Goal: Navigation & Orientation: Find specific page/section

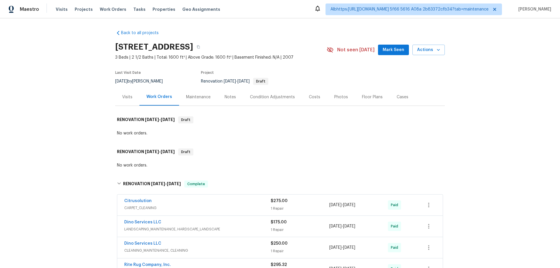
scroll to position [126, 0]
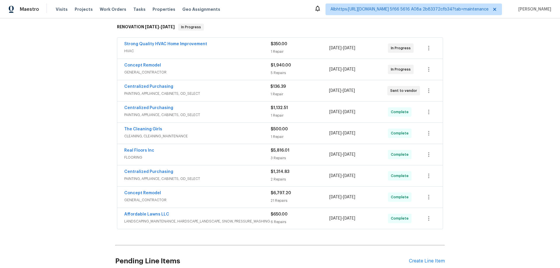
scroll to position [117, 0]
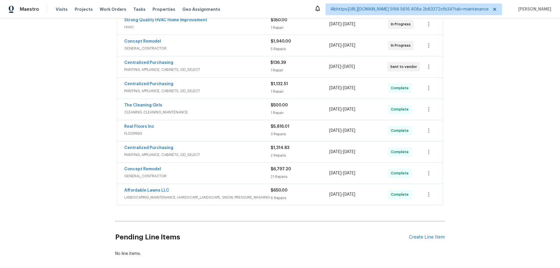
click at [89, 123] on div "Back to all projects [STREET_ADDRESS] 5 Beds | 3 Baths | Total: 2819 ft² | Abov…" at bounding box center [280, 143] width 560 height 250
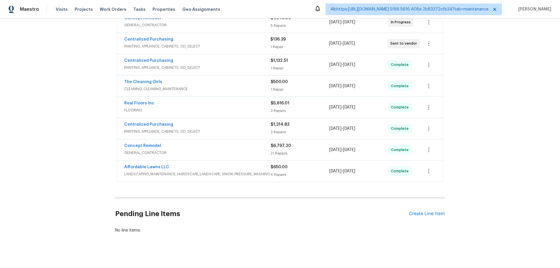
scroll to position [146, 0]
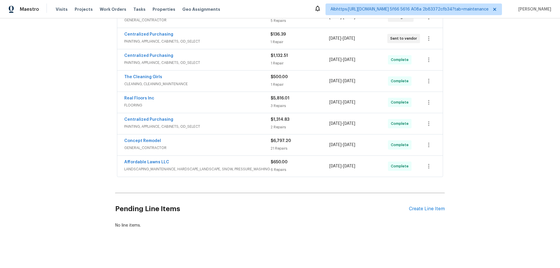
click at [86, 134] on div "Back to all projects 112 Castello Way, Clayton, NC 27527 5 Beds | 3 Baths | Tot…" at bounding box center [280, 143] width 560 height 250
click at [72, 134] on div "Back to all projects 112 Castello Way, Clayton, NC 27527 5 Beds | 3 Baths | Tot…" at bounding box center [280, 143] width 560 height 250
click at [95, 137] on div "Back to all projects 112 Castello Way, Clayton, NC 27527 5 Beds | 3 Baths | Tot…" at bounding box center [280, 143] width 560 height 250
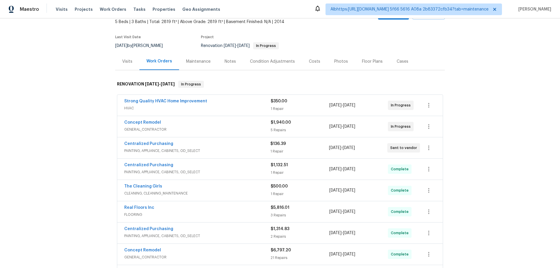
scroll to position [58, 0]
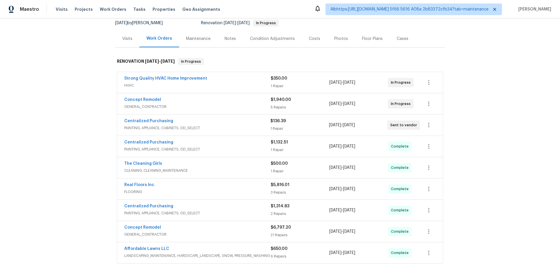
click at [49, 135] on div "Back to all projects [STREET_ADDRESS] 5 Beds | 3 Baths | Total: 2819 ft² | Abov…" at bounding box center [280, 143] width 560 height 250
click at [70, 173] on div "Back to all projects 112 Castello Way, Clayton, NC 27527 5 Beds | 3 Baths | Tot…" at bounding box center [280, 143] width 560 height 250
click at [90, 161] on div "Back to all projects 112 Castello Way, Clayton, NC 27527 5 Beds | 3 Baths | Tot…" at bounding box center [280, 143] width 560 height 250
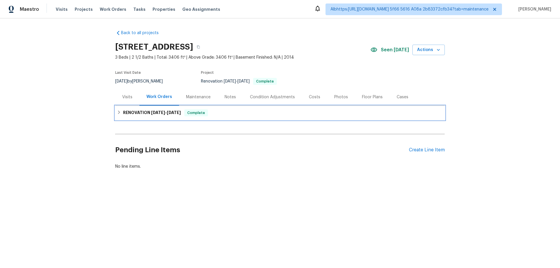
click at [127, 115] on h6 "RENOVATION 9/5/25 - 9/15/25" at bounding box center [152, 112] width 58 height 7
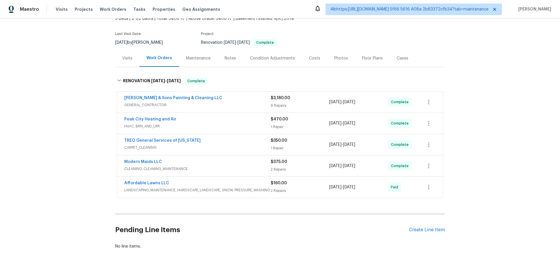
scroll to position [39, 0]
click at [86, 115] on div "Back to all projects 35 Pebble Creek Dr, Franklinton, NC 27525 3 Beds | 2 1/2 B…" at bounding box center [280, 143] width 560 height 250
click at [89, 128] on div "Back to all projects 35 Pebble Creek Dr, Franklinton, NC 27525 3 Beds | 2 1/2 B…" at bounding box center [280, 143] width 560 height 250
click at [88, 125] on div "Back to all projects 35 Pebble Creek Dr, Franklinton, NC 27525 3 Beds | 2 1/2 B…" at bounding box center [280, 143] width 560 height 250
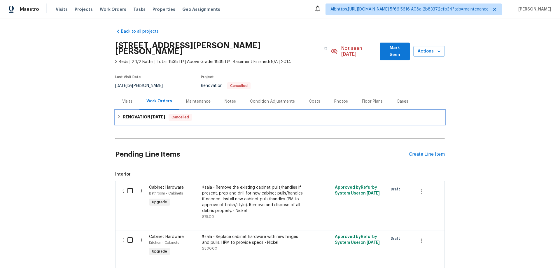
click at [120, 114] on div "RENOVATION [DATE] Cancelled" at bounding box center [280, 117] width 326 height 7
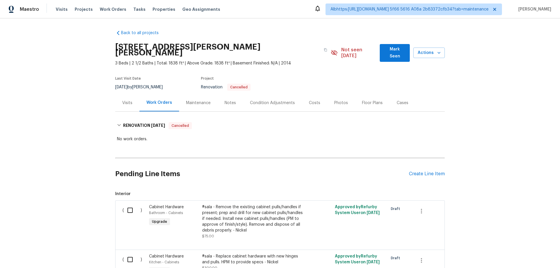
click at [71, 138] on div "Back to all projects [STREET_ADDRESS][PERSON_NAME] 3 Beds | 2 1/2 Baths | Total…" at bounding box center [280, 143] width 560 height 250
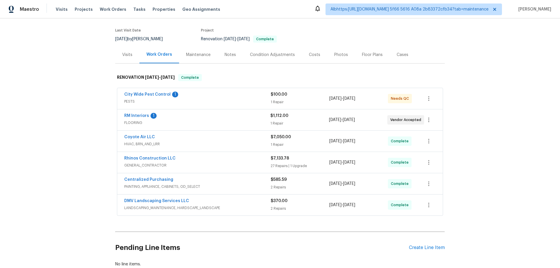
scroll to position [85, 0]
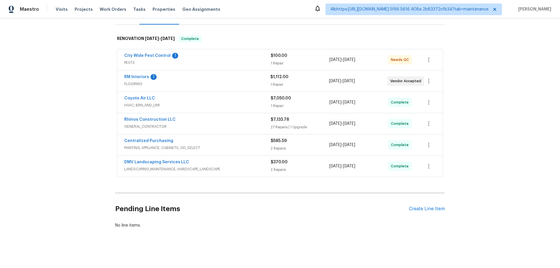
click at [68, 130] on div "Back to all projects 6512 S Sawgrass Dr, Chandler, AZ 85249 2 Beds | 2 Baths | …" at bounding box center [280, 143] width 560 height 250
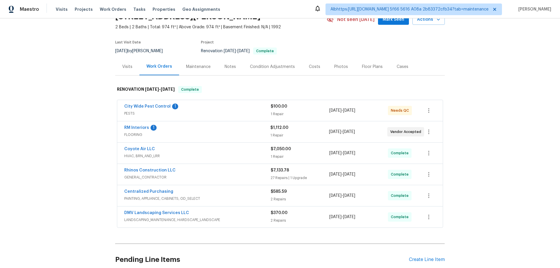
scroll to position [0, 0]
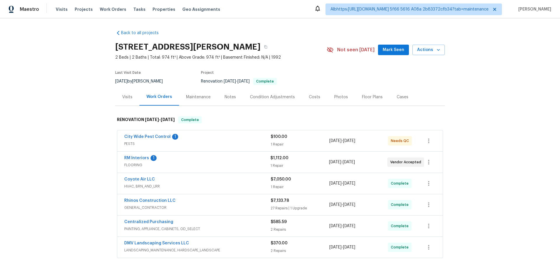
click at [64, 99] on div "Back to all projects 6512 S Sawgrass Dr, Chandler, AZ 85249 2 Beds | 2 Baths | …" at bounding box center [280, 143] width 560 height 250
click at [74, 138] on div "Back to all projects 6512 S Sawgrass Dr, Chandler, AZ 85249 2 Beds | 2 Baths | …" at bounding box center [280, 143] width 560 height 250
click at [80, 92] on div "Back to all projects 6512 S Sawgrass Dr, Chandler, AZ 85249 2 Beds | 2 Baths | …" at bounding box center [280, 143] width 560 height 250
click at [126, 99] on div "Visits" at bounding box center [127, 97] width 10 height 6
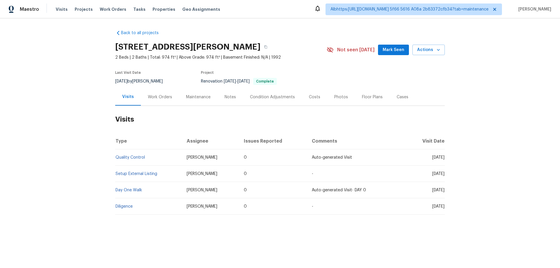
click at [154, 127] on h2 "Visits" at bounding box center [280, 119] width 330 height 27
click at [70, 123] on div "Back to all projects [STREET_ADDRESS] 2 Beds | 2 Baths | Total: 974 ft² | Above…" at bounding box center [280, 136] width 560 height 236
click at [150, 174] on link "Setup External Listing" at bounding box center [136, 174] width 42 height 4
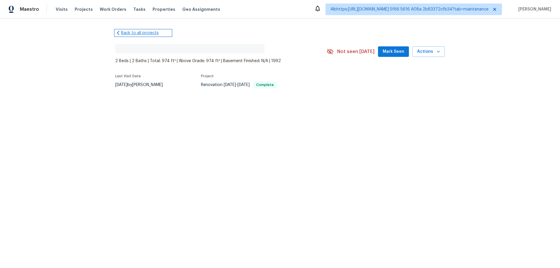
click at [117, 32] on icon at bounding box center [118, 33] width 6 height 6
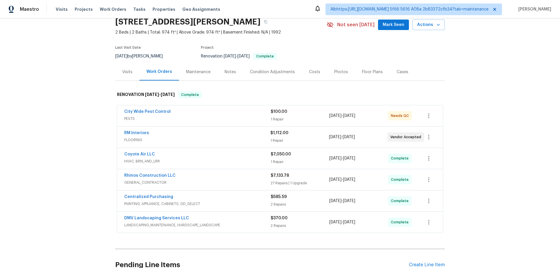
scroll to position [56, 0]
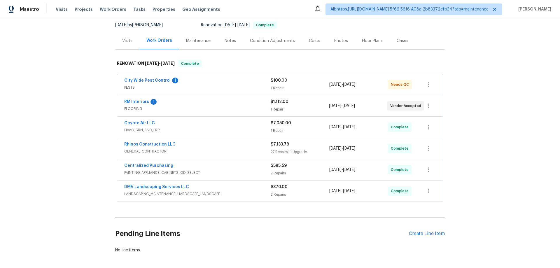
click at [55, 117] on div "Back to all projects [STREET_ADDRESS] 2 Beds | 2 Baths | Total: 974 ft² | Above…" at bounding box center [280, 143] width 560 height 250
click at [47, 167] on div "Back to all projects [STREET_ADDRESS] 2 Beds | 2 Baths | Total: 974 ft² | Above…" at bounding box center [280, 143] width 560 height 250
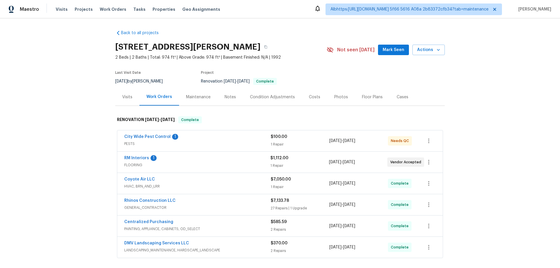
click at [120, 100] on div "Visits" at bounding box center [127, 96] width 24 height 17
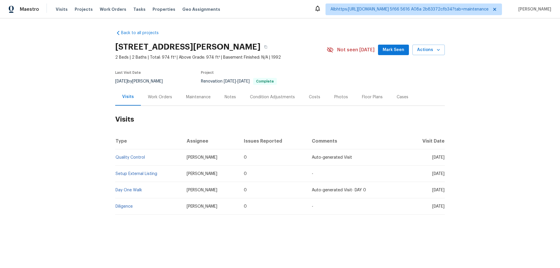
drag, startPoint x: 123, startPoint y: 224, endPoint x: 101, endPoint y: 135, distance: 92.2
click at [168, 174] on div "Back to all projects 6512 S Sawgrass Dr, Chandler, AZ 85249 2 Beds | 2 Baths | …" at bounding box center [280, 136] width 560 height 236
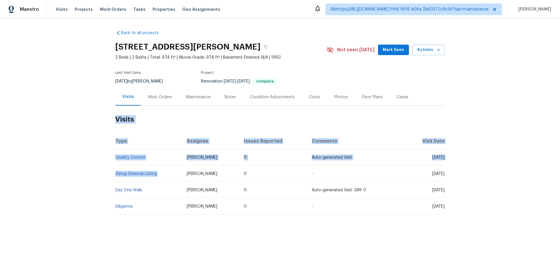
click at [77, 175] on div "Back to all projects 6512 S Sawgrass Dr, Chandler, AZ 85249 2 Beds | 2 Baths | …" at bounding box center [280, 136] width 560 height 236
click at [147, 219] on div "Back to all projects 6512 S Sawgrass Dr, Chandler, AZ 85249 2 Beds | 2 Baths | …" at bounding box center [280, 122] width 330 height 194
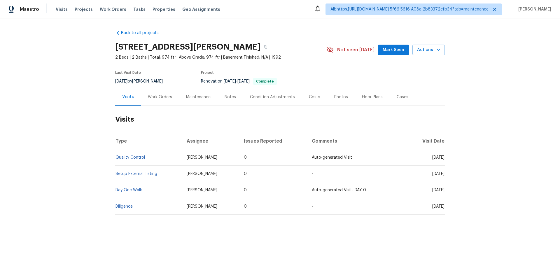
click at [150, 96] on div "Work Orders" at bounding box center [160, 97] width 24 height 6
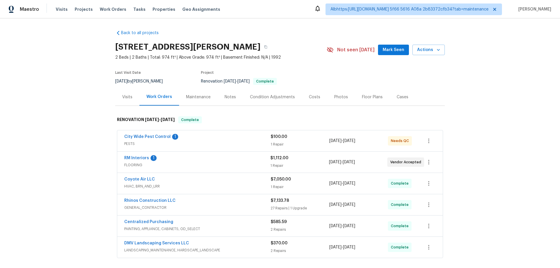
drag, startPoint x: 53, startPoint y: 171, endPoint x: 56, endPoint y: 171, distance: 3.0
click at [53, 171] on div "Back to all projects 6512 S Sawgrass Dr, Chandler, AZ 85249 2 Beds | 2 Baths | …" at bounding box center [280, 143] width 560 height 250
click at [64, 132] on div "Back to all projects 6512 S Sawgrass Dr, Chandler, AZ 85249 2 Beds | 2 Baths | …" at bounding box center [280, 143] width 560 height 250
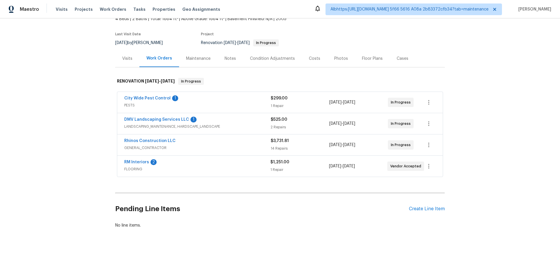
scroll to position [43, 0]
click at [87, 142] on div "Back to all projects 3318 W White Canyon Rd, San Tan Valley, AZ 85144 4 Beds | …" at bounding box center [280, 143] width 560 height 250
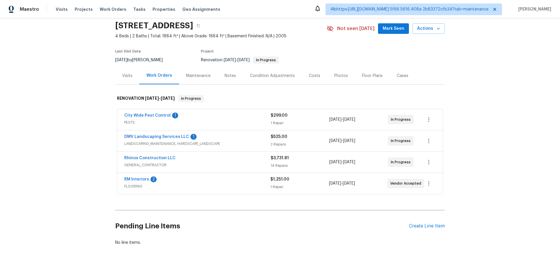
scroll to position [0, 0]
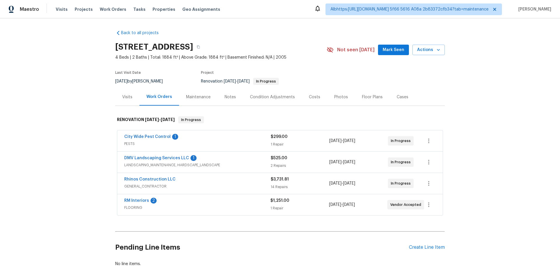
click at [92, 94] on div "Back to all projects 3318 W White Canyon Rd, San Tan Valley, AZ 85144 4 Beds | …" at bounding box center [280, 143] width 560 height 250
click at [59, 116] on div "Back to all projects 3318 W White Canyon Rd, San Tan Valley, AZ 85144 4 Beds | …" at bounding box center [280, 143] width 560 height 250
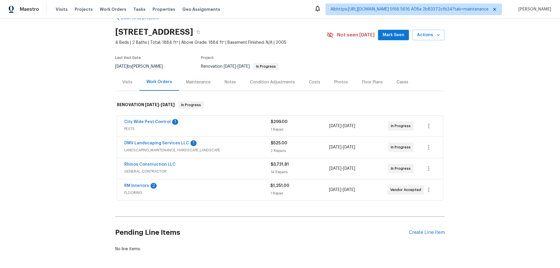
scroll to position [14, 0]
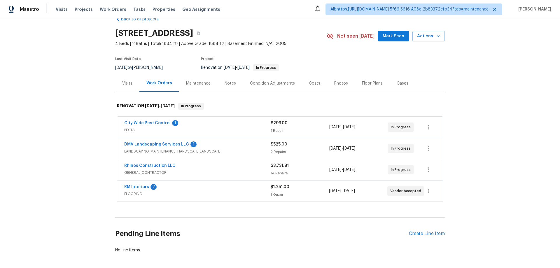
click at [72, 141] on div "Back to all projects 3318 W White Canyon Rd, San Tan Valley, AZ 85144 4 Beds | …" at bounding box center [280, 143] width 560 height 250
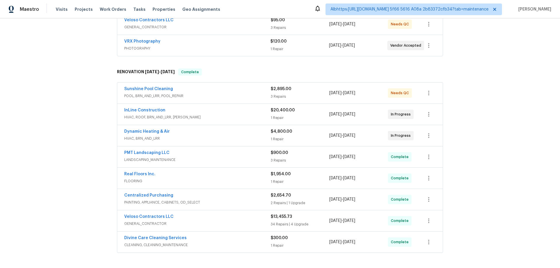
click at [85, 142] on div "Back to all projects [STREET_ADDRESS] 4 Beds | 3 Baths | Total: 3187 ft² | Abov…" at bounding box center [280, 143] width 560 height 250
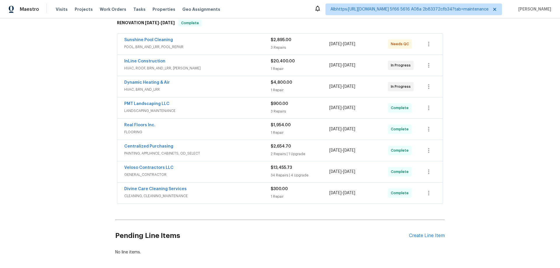
scroll to position [197, 0]
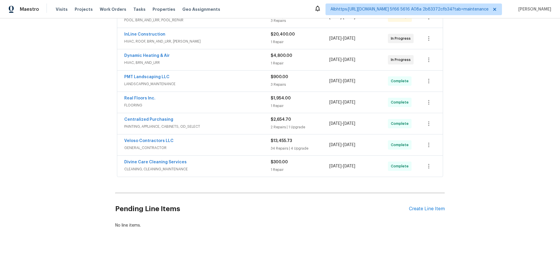
click at [82, 150] on div "Back to all projects [STREET_ADDRESS] 4 Beds | 3 Baths | Total: 3187 ft² | Abov…" at bounding box center [280, 143] width 560 height 250
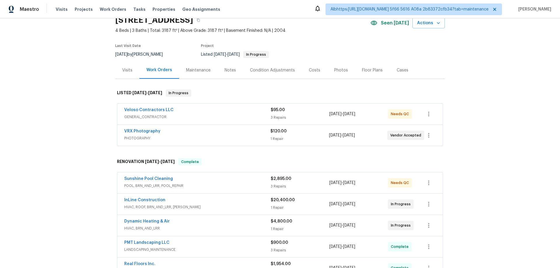
scroll to position [0, 0]
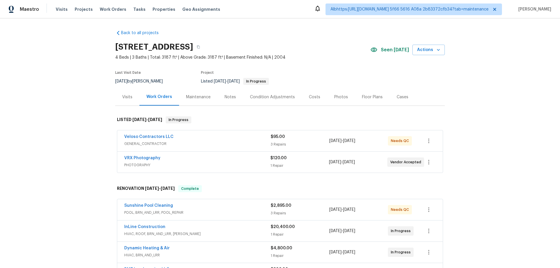
click at [71, 123] on div "Back to all projects 7143 Lake Carlisle Blvd, Orlando, FL 32829 4 Beds | 3 Bath…" at bounding box center [280, 143] width 560 height 250
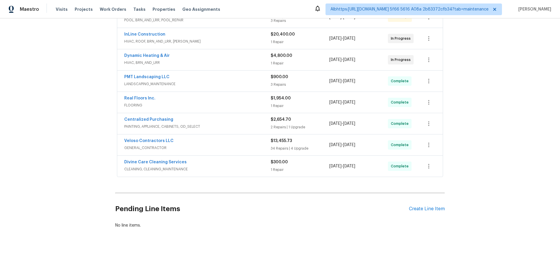
click at [57, 110] on div "Back to all projects 7143 Lake Carlisle Blvd, Orlando, FL 32829 4 Beds | 3 Bath…" at bounding box center [280, 143] width 560 height 250
click at [71, 147] on div "Back to all projects 7143 Lake Carlisle Blvd, Orlando, FL 32829 4 Beds | 3 Bath…" at bounding box center [280, 143] width 560 height 250
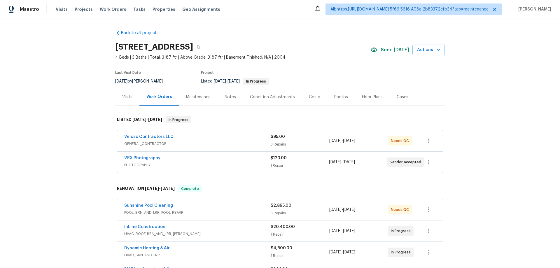
scroll to position [129, 0]
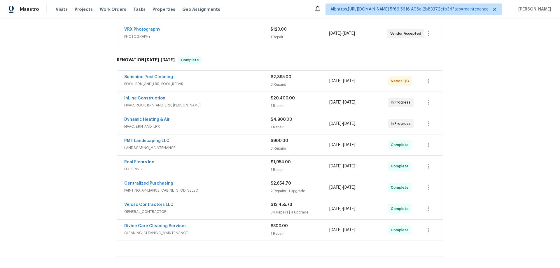
click at [74, 132] on div "Back to all projects 7143 Lake Carlisle Blvd, Orlando, FL 32829 4 Beds | 3 Bath…" at bounding box center [280, 143] width 560 height 250
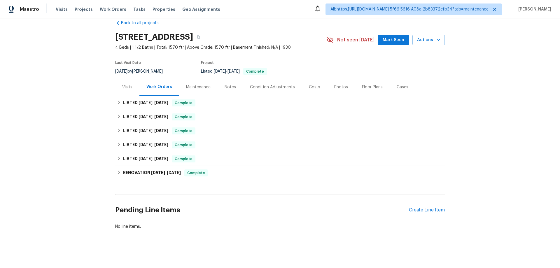
scroll to position [15, 0]
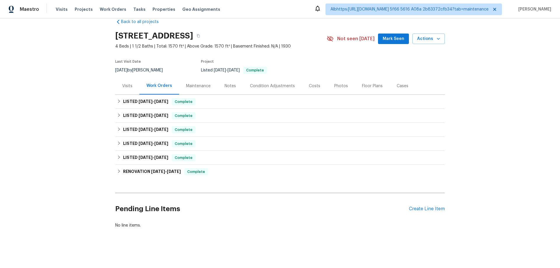
click at [136, 177] on div "Back to all projects 2 N 20th St, East Orange, NJ 07017 4 Beds | 1 1/2 Baths | …" at bounding box center [280, 123] width 330 height 219
drag, startPoint x: 136, startPoint y: 148, endPoint x: 137, endPoint y: 122, distance: 26.3
click at [136, 151] on div "LISTED 3/11/25 - 3/12/25 Complete" at bounding box center [280, 158] width 330 height 14
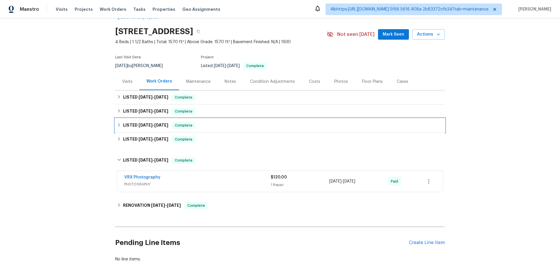
drag, startPoint x: 138, startPoint y: 119, endPoint x: 135, endPoint y: 112, distance: 7.4
click at [136, 115] on div "Back to all projects 2 N 20th St, East Orange, NJ 07017 4 Beds | 1 1/2 Baths | …" at bounding box center [280, 138] width 330 height 257
drag, startPoint x: 136, startPoint y: 107, endPoint x: 142, endPoint y: 92, distance: 16.1
click at [137, 104] on div "Back to all projects 2 N 20th St, East Orange, NJ 07017 4 Beds | 1 1/2 Baths | …" at bounding box center [280, 138] width 330 height 257
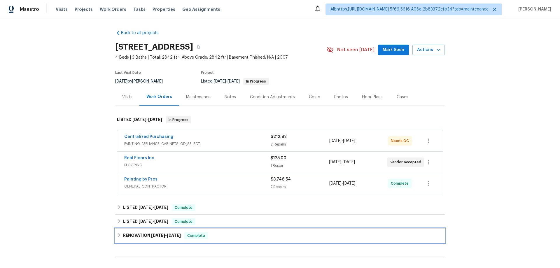
click at [135, 233] on h6 "RENOVATION [DATE] - [DATE]" at bounding box center [152, 235] width 58 height 7
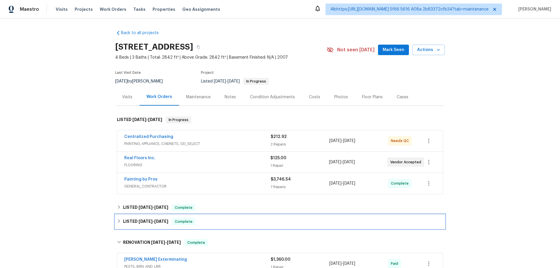
drag, startPoint x: 139, startPoint y: 220, endPoint x: 140, endPoint y: 208, distance: 12.6
click at [139, 220] on span "[DATE]" at bounding box center [146, 221] width 14 height 4
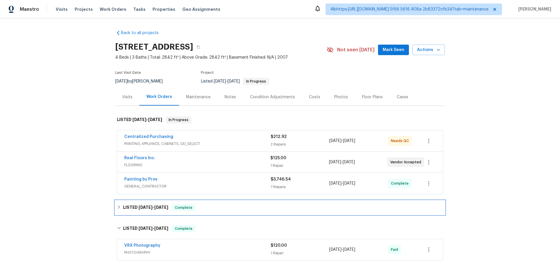
drag, startPoint x: 140, startPoint y: 207, endPoint x: 136, endPoint y: 207, distance: 3.8
click at [139, 207] on span "[DATE]" at bounding box center [146, 207] width 14 height 4
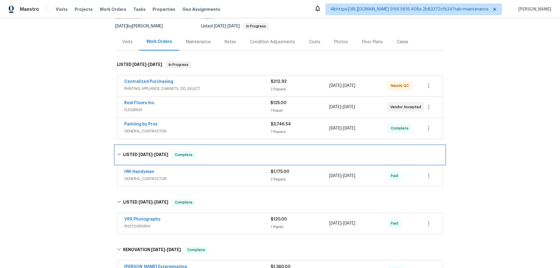
scroll to position [146, 0]
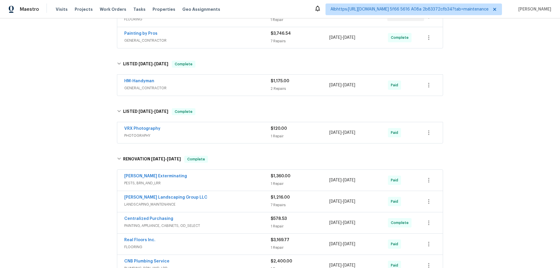
click at [80, 169] on div "Back to all projects [STREET_ADDRESS] 4 Beds | 3 Baths | Total: 2842 ft² | Abov…" at bounding box center [280, 143] width 560 height 250
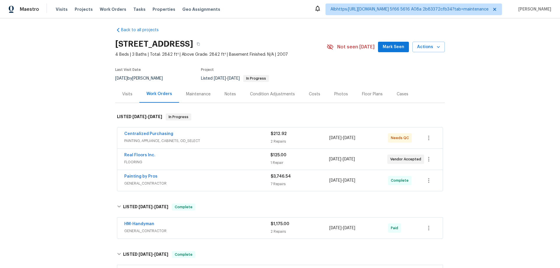
scroll to position [0, 0]
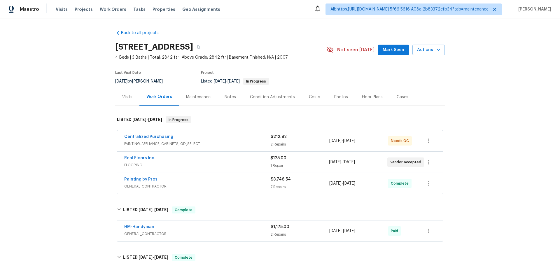
click at [107, 132] on div "Back to all projects [STREET_ADDRESS] 4 Beds | 3 Baths | Total: 2842 ft² | Abov…" at bounding box center [280, 143] width 560 height 250
click at [49, 175] on div "Back to all projects [STREET_ADDRESS] 4 Beds | 3 Baths | Total: 2842 ft² | Abov…" at bounding box center [280, 143] width 560 height 250
click at [75, 139] on div "Back to all projects [STREET_ADDRESS] 4 Beds | 3 Baths | Total: 2842 ft² | Abov…" at bounding box center [280, 143] width 560 height 250
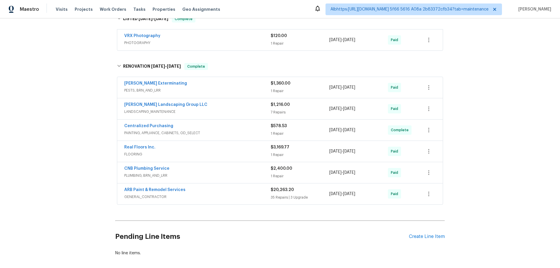
scroll to position [271, 0]
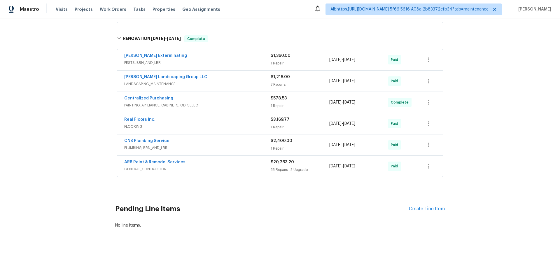
click at [79, 119] on div "Back to all projects [STREET_ADDRESS] 4 Beds | 3 Baths | Total: 2842 ft² | Abov…" at bounding box center [280, 143] width 560 height 250
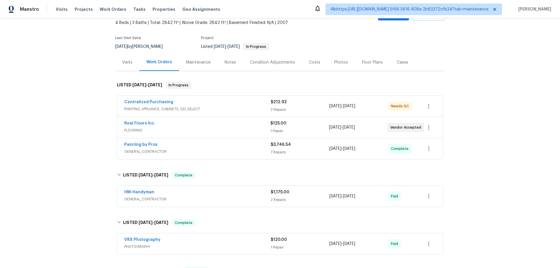
scroll to position [0, 0]
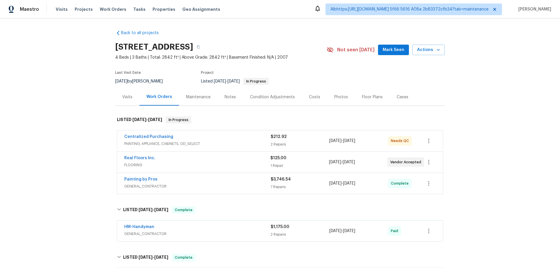
click at [73, 174] on div "Back to all projects [STREET_ADDRESS] 4 Beds | 3 Baths | Total: 2842 ft² | Abov…" at bounding box center [280, 143] width 560 height 250
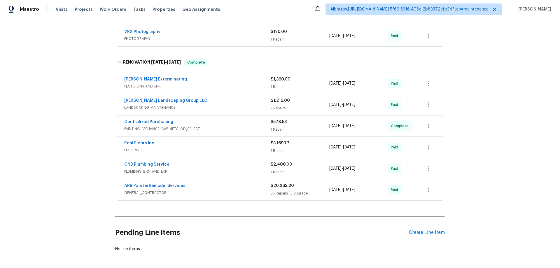
scroll to position [271, 0]
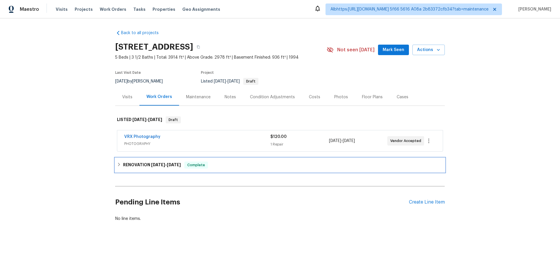
click at [176, 162] on h6 "RENOVATION 8/28/25 - 9/15/25" at bounding box center [152, 165] width 58 height 7
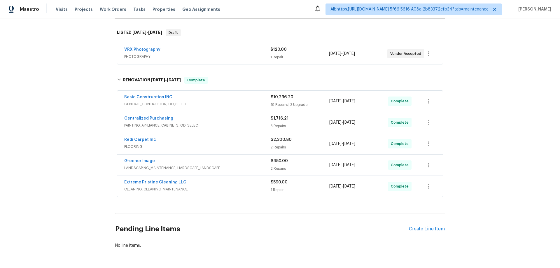
scroll to position [88, 0]
click at [54, 129] on div "Back to all projects 7228 River Birch Ln, Indianapolis, IN 46236 5 Beds | 3 1/2…" at bounding box center [280, 143] width 560 height 250
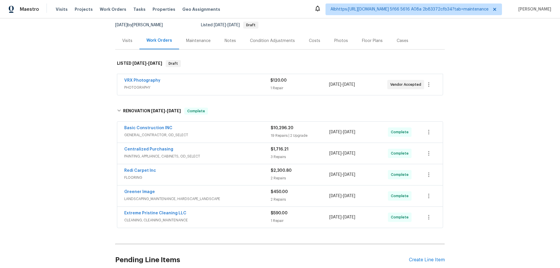
scroll to position [0, 0]
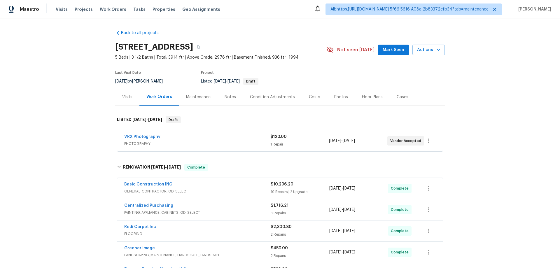
click at [77, 114] on div "Back to all projects 7228 River Birch Ln, Indianapolis, IN 46236 5 Beds | 3 1/2…" at bounding box center [280, 143] width 560 height 250
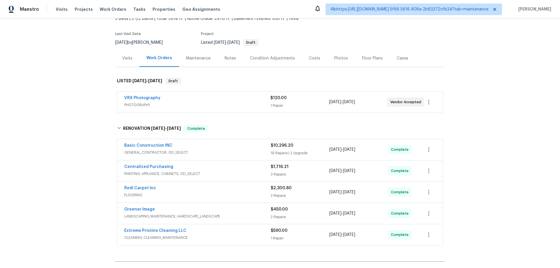
scroll to position [87, 0]
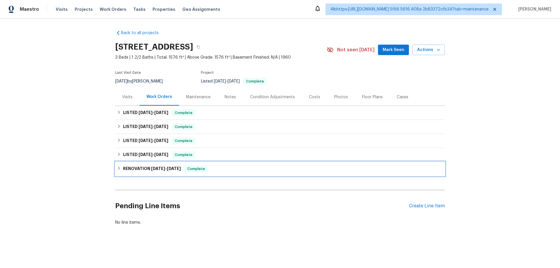
click at [134, 164] on div "RENOVATION 4/24/24 - 5/24/24 Complete" at bounding box center [280, 169] width 330 height 14
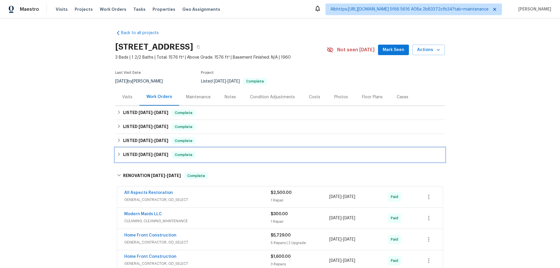
click at [134, 157] on h6 "LISTED 5/29/24 - 5/30/24" at bounding box center [145, 154] width 45 height 7
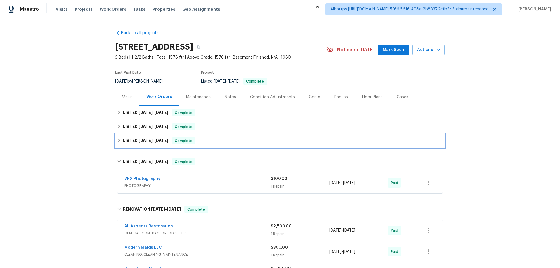
click at [139, 140] on span "6/14/24" at bounding box center [146, 141] width 14 height 4
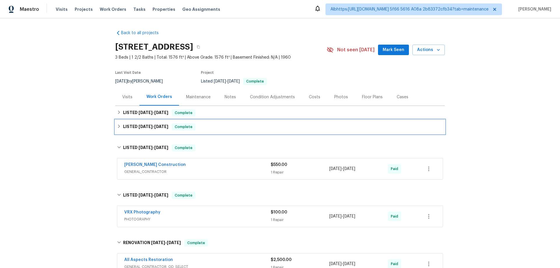
drag, startPoint x: 132, startPoint y: 124, endPoint x: 135, endPoint y: 112, distance: 12.8
click at [132, 123] on div "LISTED 6/19/24 - 8/30/24 Complete" at bounding box center [280, 127] width 330 height 14
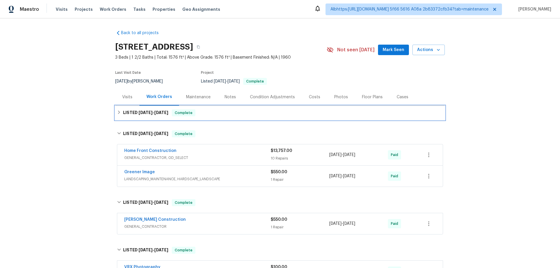
drag, startPoint x: 135, startPoint y: 112, endPoint x: 92, endPoint y: 129, distance: 46.6
click at [134, 111] on h6 "LISTED 11/26/24 - 11/26/24" at bounding box center [145, 112] width 45 height 7
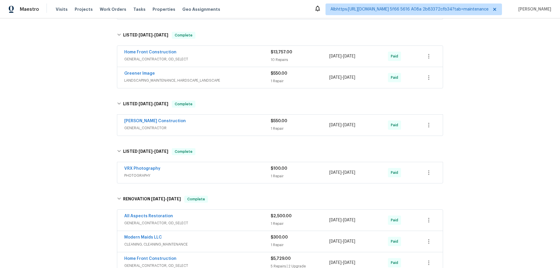
scroll to position [175, 0]
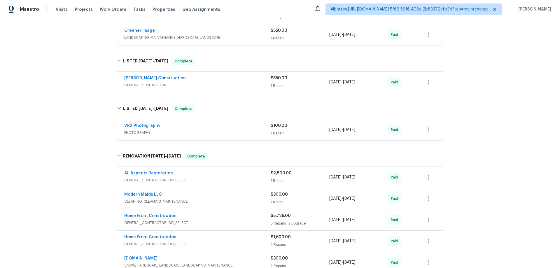
click at [71, 132] on div "Back to all projects 4125 Rainbow View Dr, Indianapolis, IN 46221 3 Beds | 1 2/…" at bounding box center [280, 143] width 560 height 250
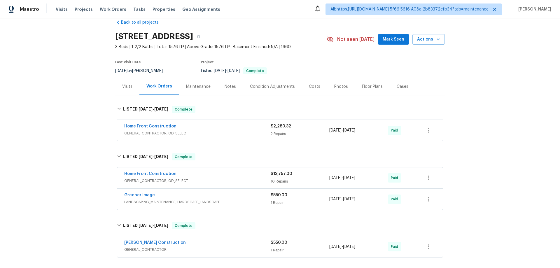
scroll to position [0, 0]
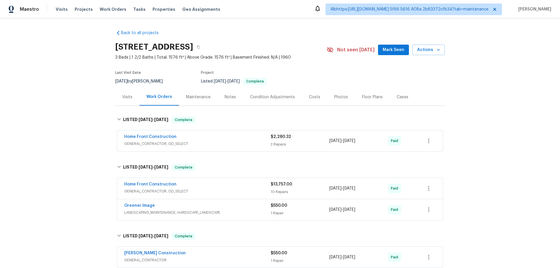
click at [462, 150] on div "Back to all projects 4125 Rainbow View Dr, Indianapolis, IN 46221 3 Beds | 1 2/…" at bounding box center [280, 143] width 560 height 250
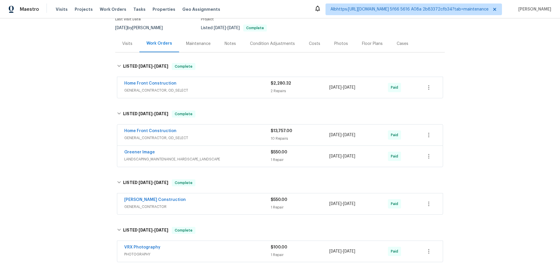
scroll to position [58, 0]
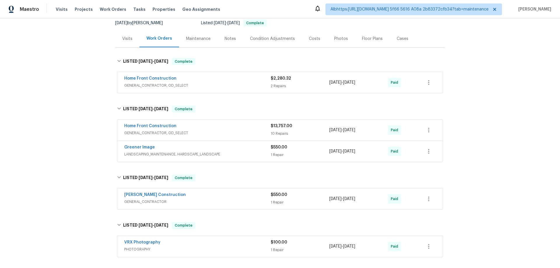
click at [91, 157] on div "Back to all projects 4125 Rainbow View Dr, Indianapolis, IN 46221 3 Beds | 1 2/…" at bounding box center [280, 143] width 560 height 250
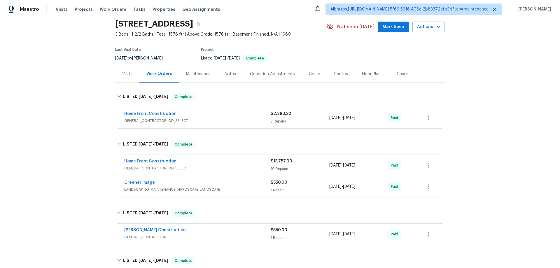
scroll to position [0, 0]
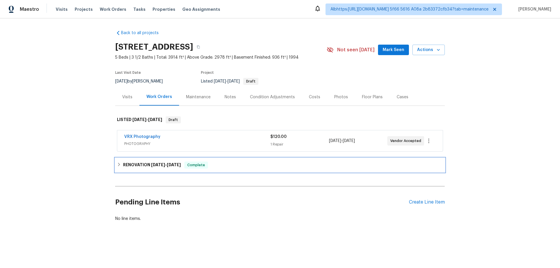
click at [159, 163] on span "[DATE]" at bounding box center [158, 165] width 14 height 4
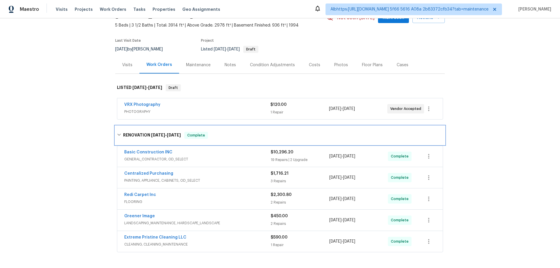
scroll to position [70, 0]
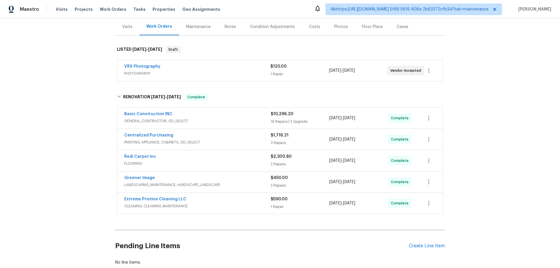
click at [82, 149] on div "Back to all projects 7228 River Birch Ln, Indianapolis, IN 46236 5 Beds | 3 1/2…" at bounding box center [280, 143] width 560 height 250
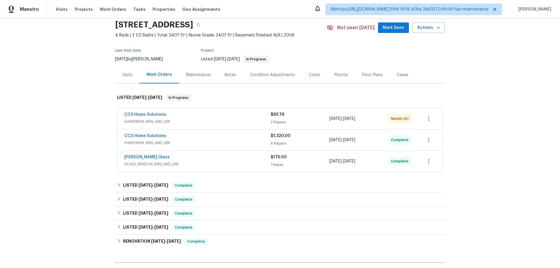
scroll to position [96, 0]
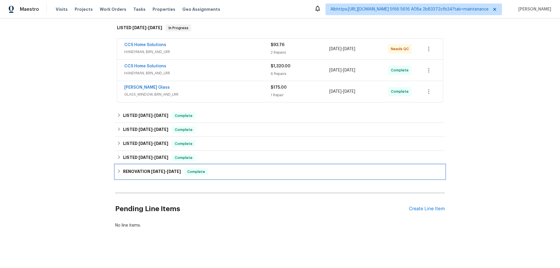
drag, startPoint x: 141, startPoint y: 164, endPoint x: 141, endPoint y: 157, distance: 6.7
click at [141, 168] on h6 "RENOVATION [DATE] - [DATE]" at bounding box center [152, 171] width 58 height 7
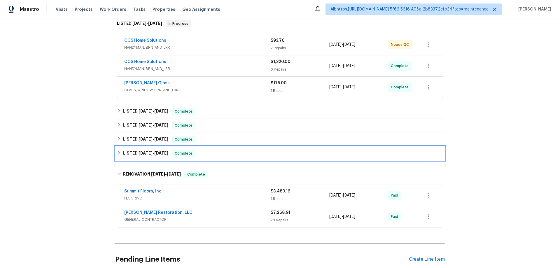
click at [141, 157] on div "LISTED [DATE] - [DATE] Complete" at bounding box center [280, 153] width 330 height 14
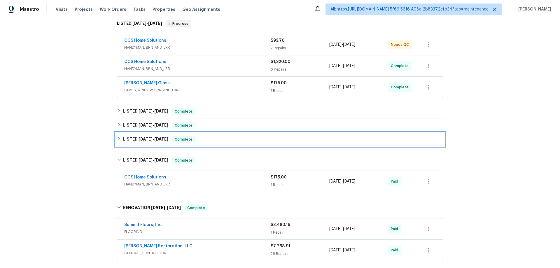
click at [144, 138] on span "[DATE]" at bounding box center [146, 139] width 14 height 4
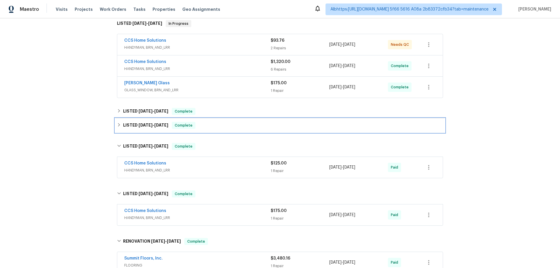
drag, startPoint x: 146, startPoint y: 126, endPoint x: 146, endPoint y: 122, distance: 4.1
click at [146, 125] on span "[DATE]" at bounding box center [146, 125] width 14 height 4
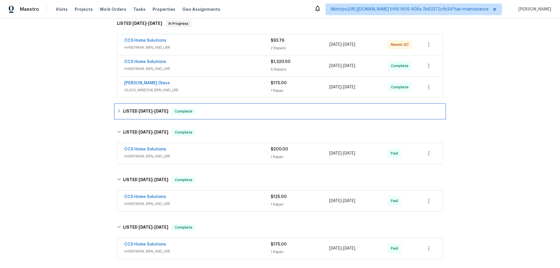
drag, startPoint x: 142, startPoint y: 111, endPoint x: 105, endPoint y: 124, distance: 38.7
click at [142, 111] on span "[DATE]" at bounding box center [146, 111] width 14 height 4
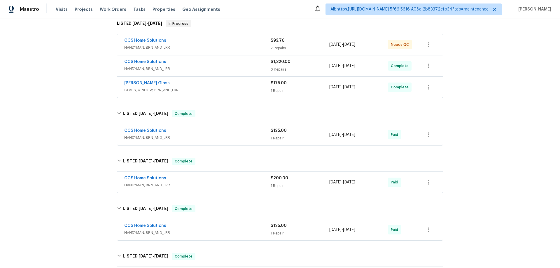
click at [94, 129] on div "Back to all projects [STREET_ADDRESS] 4 Beds | 3 1/2 Baths | Total: 3407 ft² | …" at bounding box center [280, 143] width 560 height 250
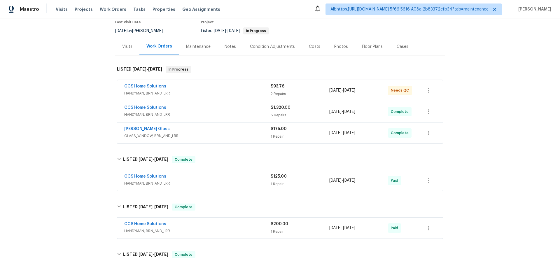
scroll to position [58, 0]
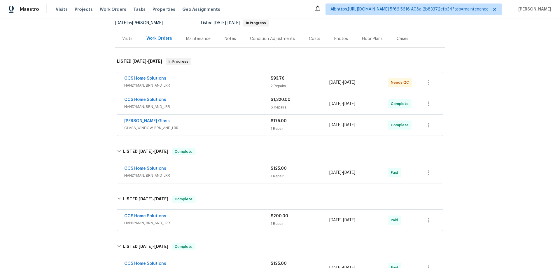
click at [65, 138] on div "Back to all projects [STREET_ADDRESS] 4 Beds | 3 1/2 Baths | Total: 3407 ft² | …" at bounding box center [280, 143] width 560 height 250
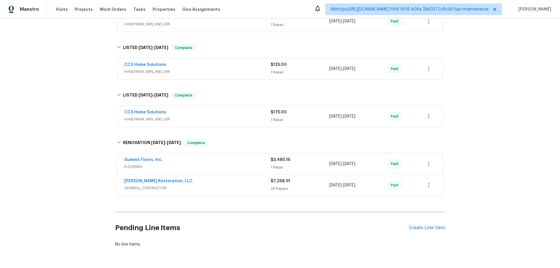
scroll to position [262, 0]
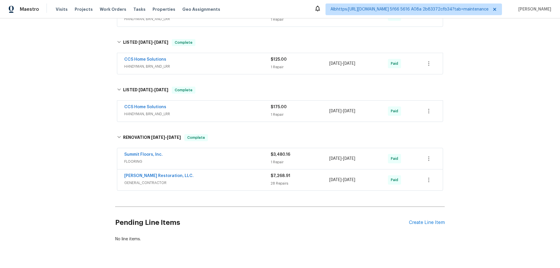
click at [80, 156] on div "Back to all projects [STREET_ADDRESS] 4 Beds | 3 1/2 Baths | Total: 3407 ft² | …" at bounding box center [280, 143] width 560 height 250
click at [50, 183] on div "Back to all projects [STREET_ADDRESS] 4 Beds | 3 1/2 Baths | Total: 3407 ft² | …" at bounding box center [280, 143] width 560 height 250
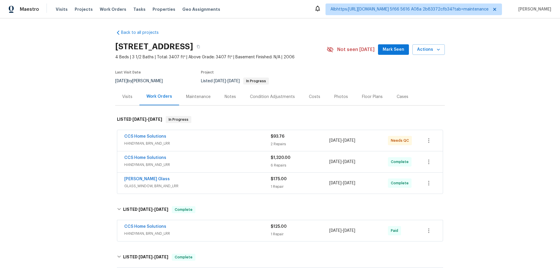
scroll to position [0, 0]
click at [51, 178] on div "Back to all projects [STREET_ADDRESS] 4 Beds | 3 1/2 Baths | Total: 3407 ft² | …" at bounding box center [280, 143] width 560 height 250
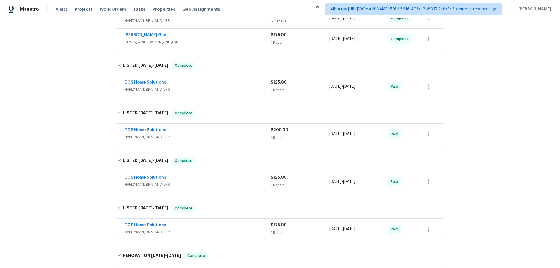
scroll to position [146, 0]
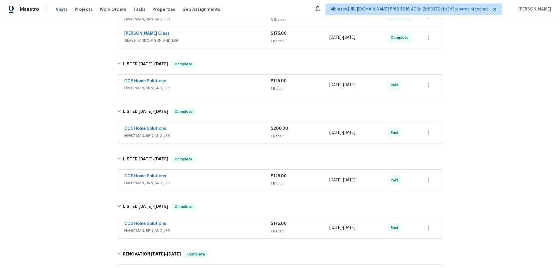
click at [81, 112] on div "Back to all projects [STREET_ADDRESS] 4 Beds | 3 1/2 Baths | Total: 3407 ft² | …" at bounding box center [280, 143] width 560 height 250
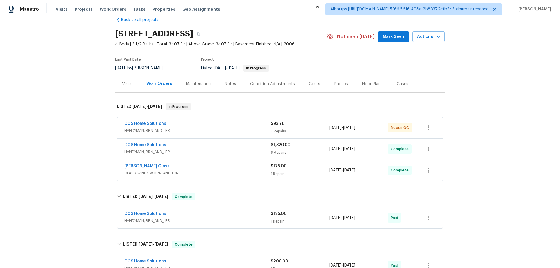
scroll to position [0, 0]
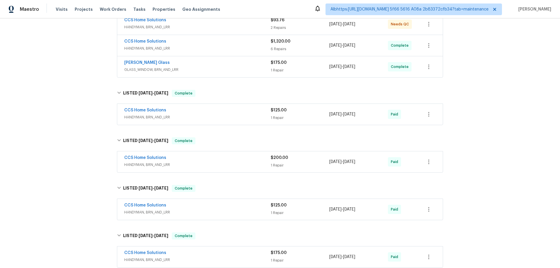
click at [78, 116] on div "Back to all projects [STREET_ADDRESS] 4 Beds | 3 1/2 Baths | Total: 3407 ft² | …" at bounding box center [280, 143] width 560 height 250
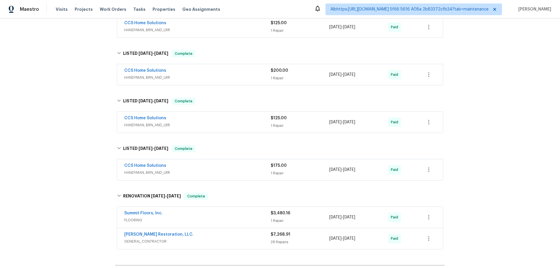
scroll to position [204, 0]
click at [88, 115] on div "Back to all projects [STREET_ADDRESS] 4 Beds | 3 1/2 Baths | Total: 3407 ft² | …" at bounding box center [280, 143] width 560 height 250
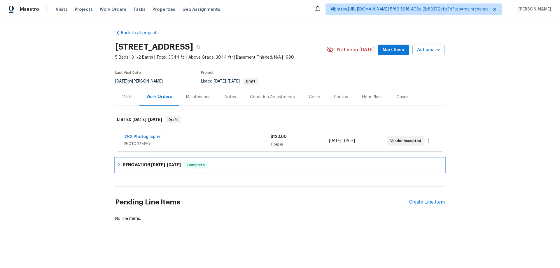
drag, startPoint x: 134, startPoint y: 171, endPoint x: 111, endPoint y: 158, distance: 26.8
click at [130, 169] on div "RENOVATION [DATE] - [DATE] Complete" at bounding box center [280, 165] width 330 height 14
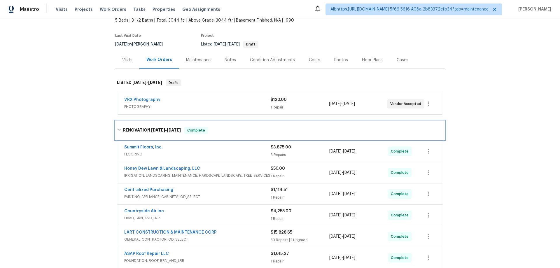
scroll to position [58, 0]
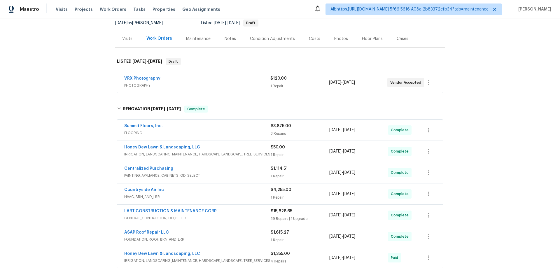
click at [51, 134] on div "Back to all projects [STREET_ADDRESS] 5 Beds | 3 1/2 Baths | Total: 3044 ft² | …" at bounding box center [280, 143] width 560 height 250
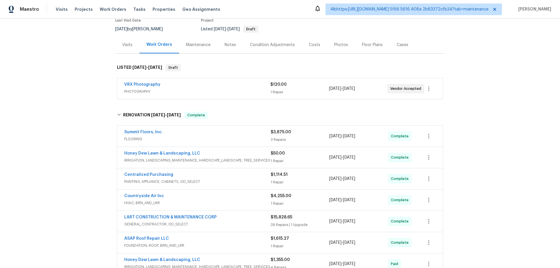
scroll to position [0, 0]
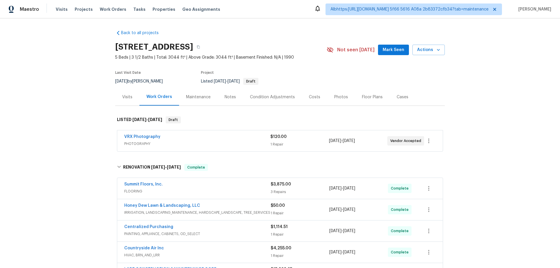
click at [87, 171] on div "Back to all projects [STREET_ADDRESS] 5 Beds | 3 1/2 Baths | Total: 3044 ft² | …" at bounding box center [280, 143] width 560 height 250
click at [67, 129] on div "Back to all projects [STREET_ADDRESS] 5 Beds | 3 1/2 Baths | Total: 3044 ft² | …" at bounding box center [280, 143] width 560 height 250
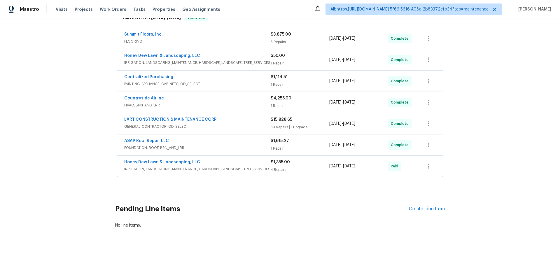
click at [27, 171] on div "Back to all projects [STREET_ADDRESS] 5 Beds | 3 1/2 Baths | Total: 3044 ft² | …" at bounding box center [280, 143] width 560 height 250
click at [76, 148] on div "Back to all projects [STREET_ADDRESS] 5 Beds | 3 1/2 Baths | Total: 3044 ft² | …" at bounding box center [280, 143] width 560 height 250
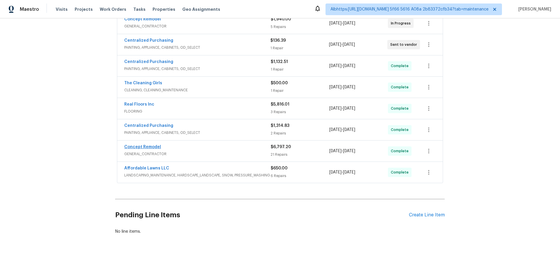
scroll to position [146, 0]
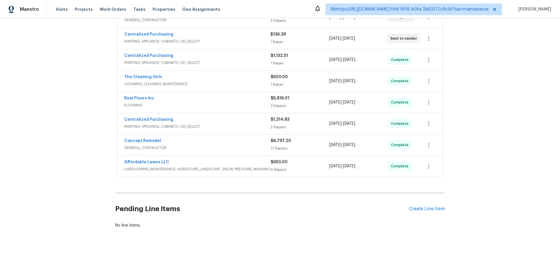
click at [87, 133] on div "Back to all projects [STREET_ADDRESS] 5 Beds | 3 Baths | Total: 2819 ft² | Abov…" at bounding box center [280, 143] width 560 height 250
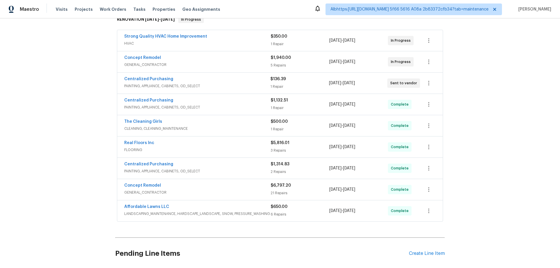
scroll to position [58, 0]
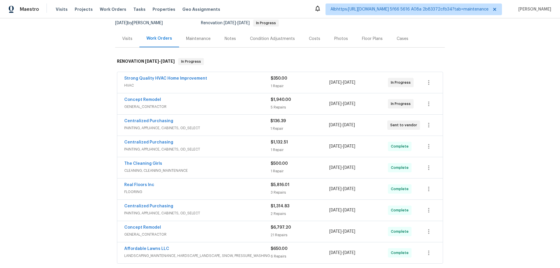
click at [45, 165] on div "Back to all projects [STREET_ADDRESS] 5 Beds | 3 Baths | Total: 2819 ft² | Abov…" at bounding box center [280, 143] width 560 height 250
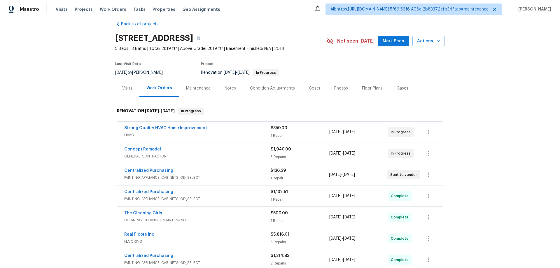
scroll to position [0, 0]
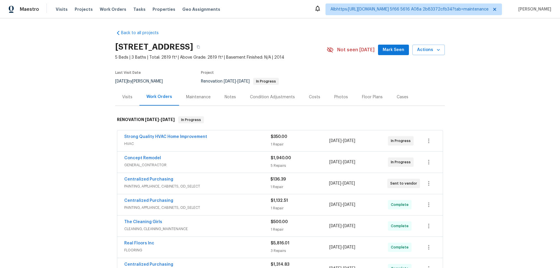
click at [48, 167] on div "Back to all projects [STREET_ADDRESS] 5 Beds | 3 Baths | Total: 2819 ft² | Abov…" at bounding box center [280, 143] width 560 height 250
